Goal: Task Accomplishment & Management: Check status

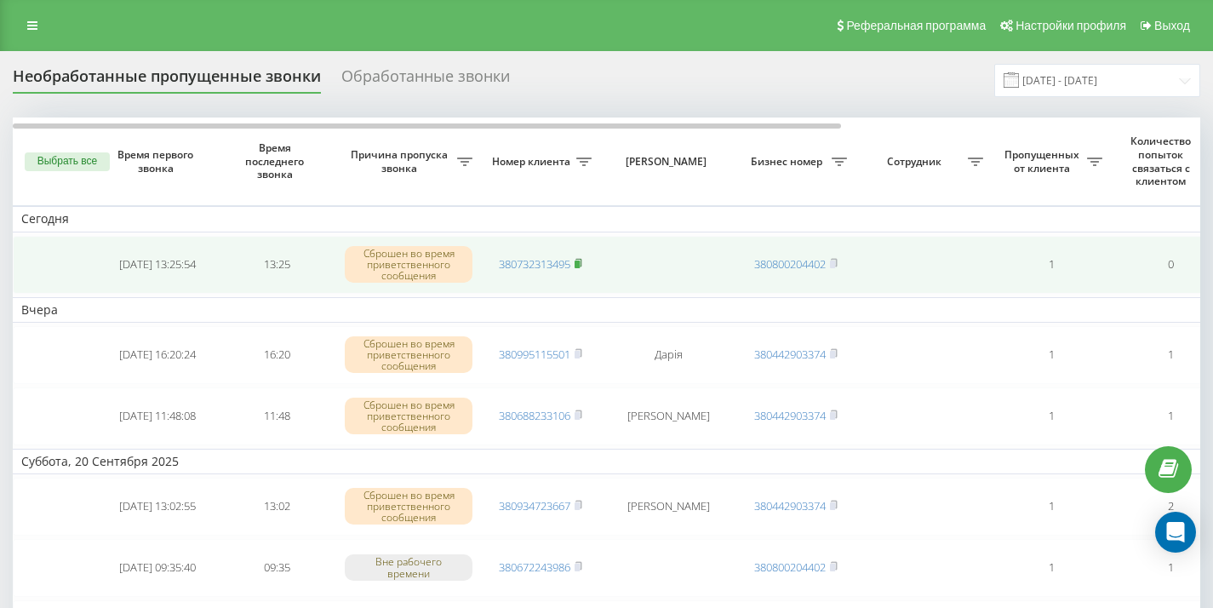
click at [580, 262] on rect at bounding box center [577, 265] width 5 height 8
